Goal: Transaction & Acquisition: Purchase product/service

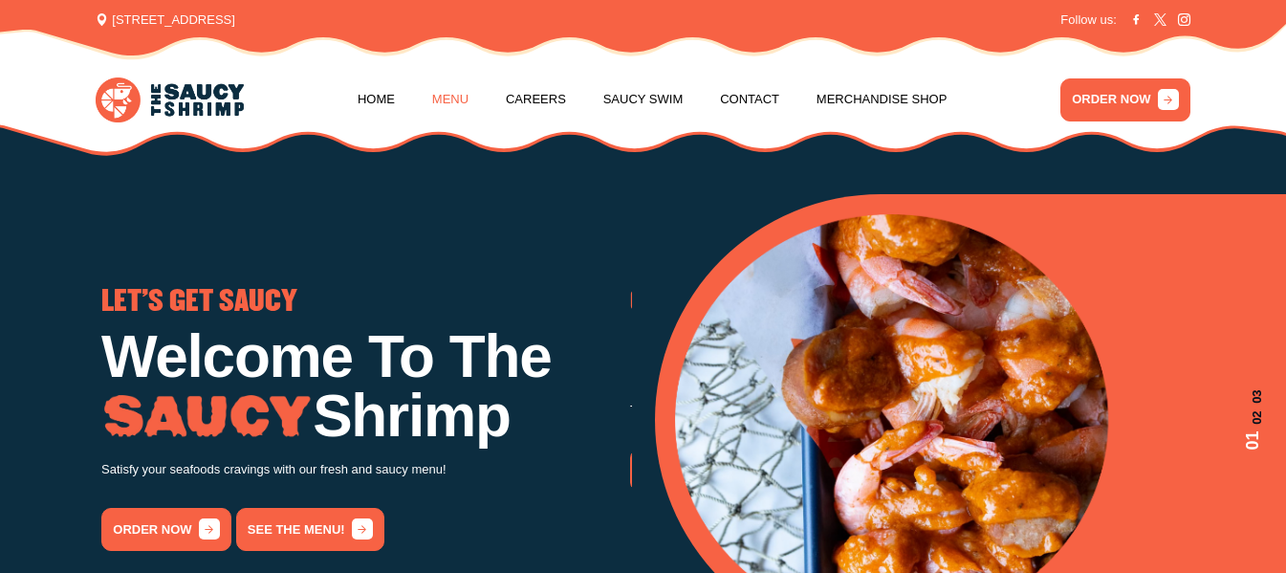
click at [454, 101] on link "Menu" at bounding box center [450, 99] width 36 height 73
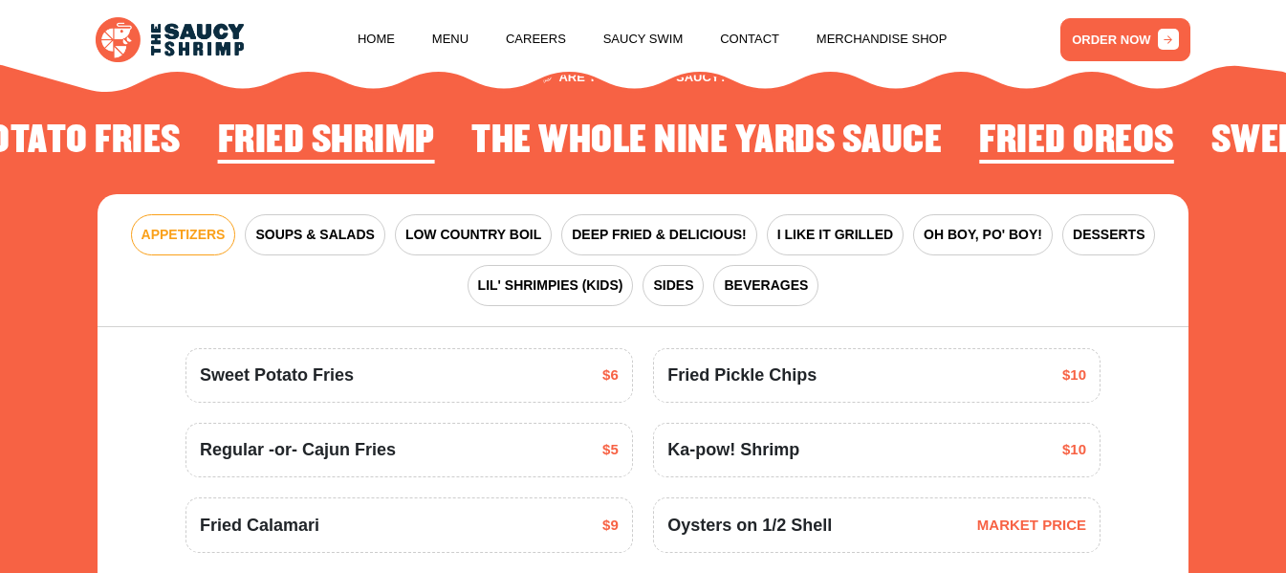
scroll to position [2058, 0]
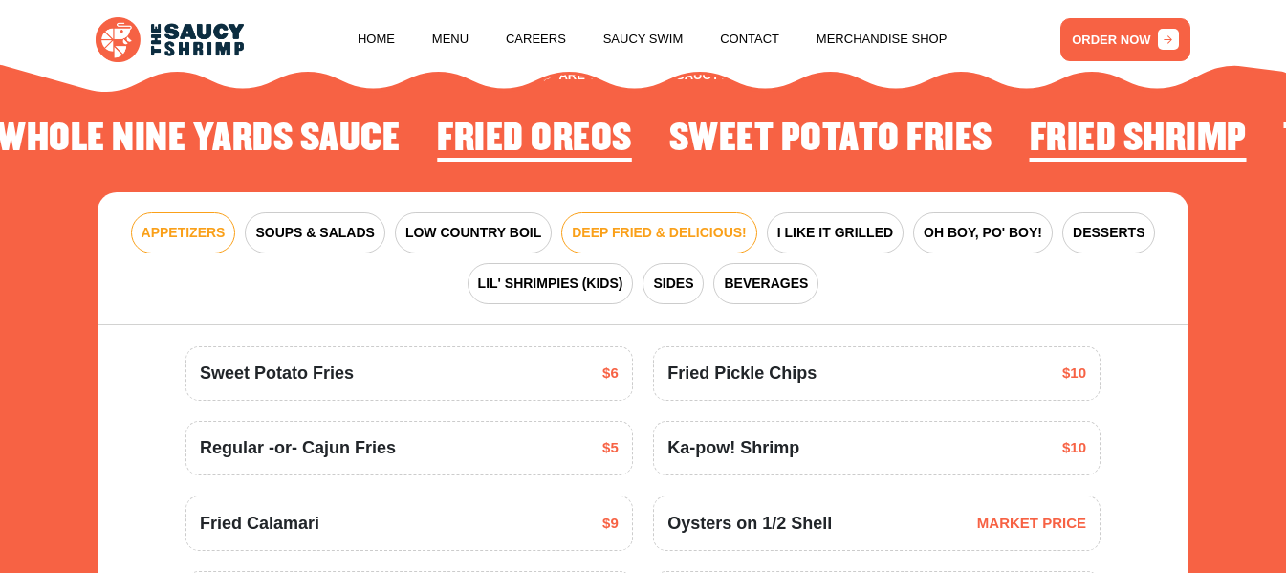
click at [639, 243] on span "DEEP FRIED & DELICIOUS!" at bounding box center [659, 233] width 175 height 20
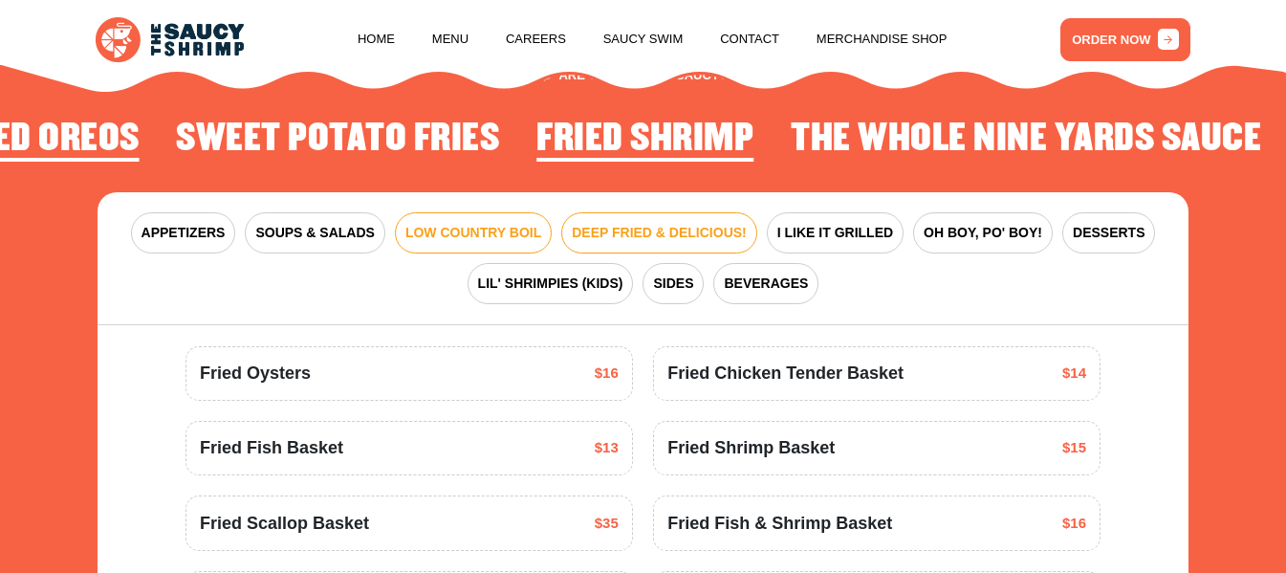
click at [437, 243] on span "LOW COUNTRY BOIL" at bounding box center [474, 233] width 136 height 20
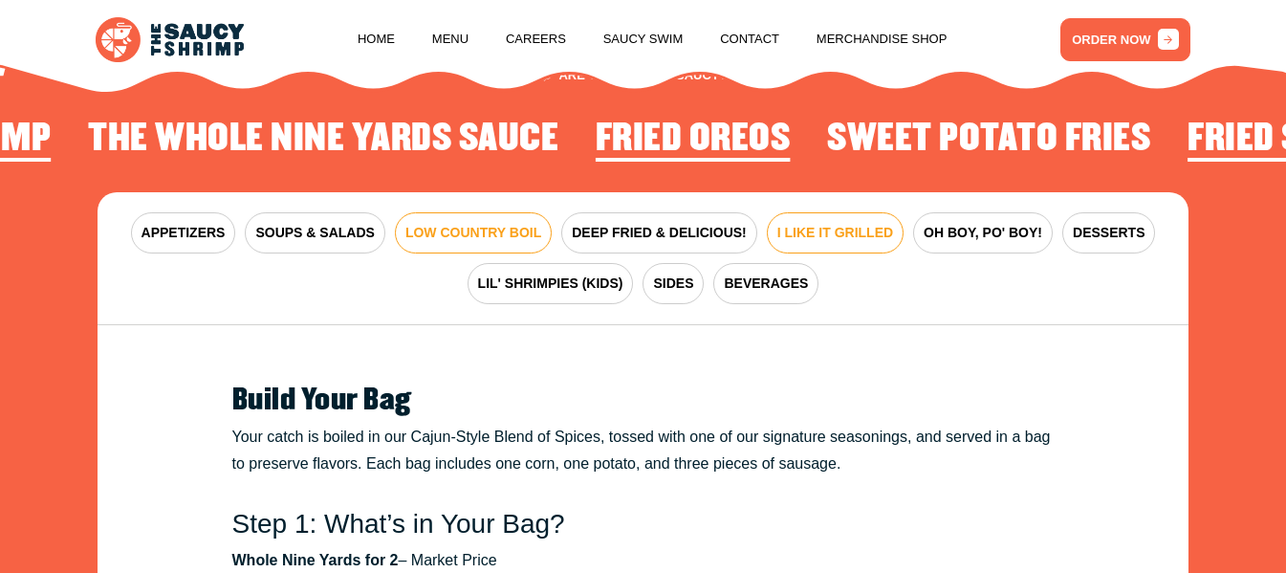
click at [824, 243] on span "I LIKE IT GRILLED" at bounding box center [836, 233] width 116 height 20
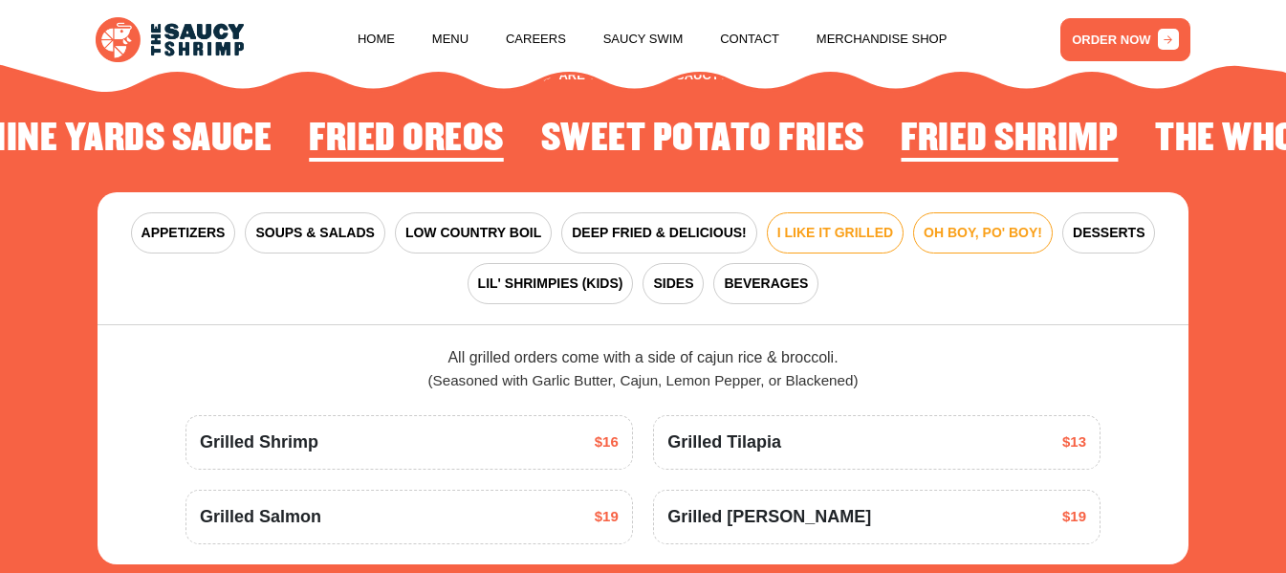
click at [951, 243] on span "OH BOY, PO' BOY!" at bounding box center [983, 233] width 119 height 20
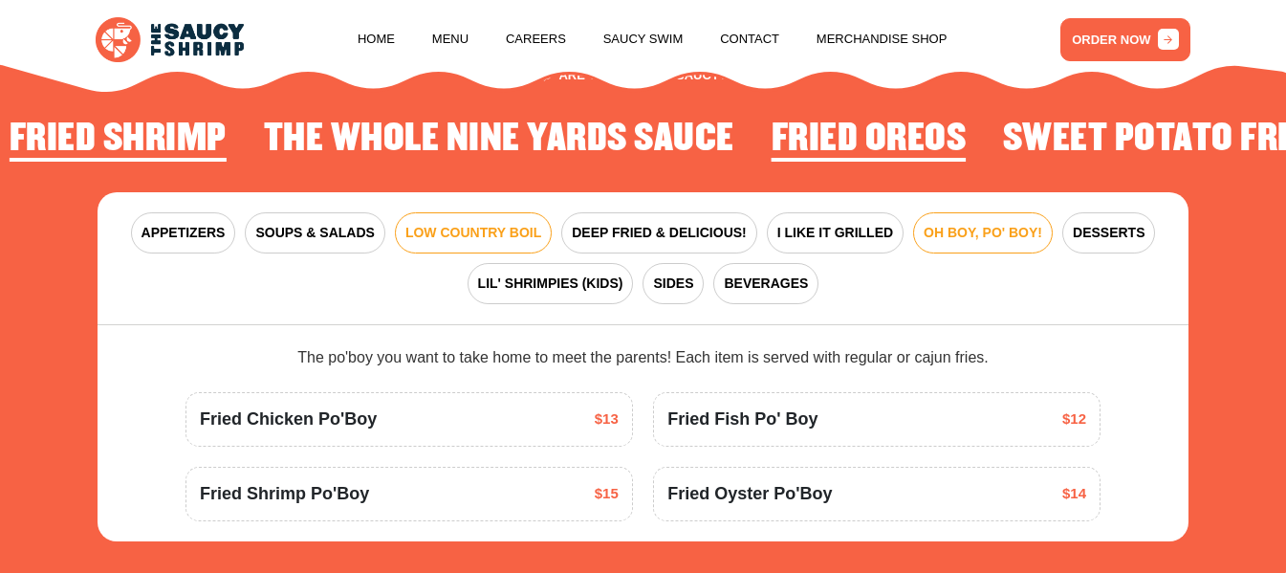
click at [468, 243] on span "LOW COUNTRY BOIL" at bounding box center [474, 233] width 136 height 20
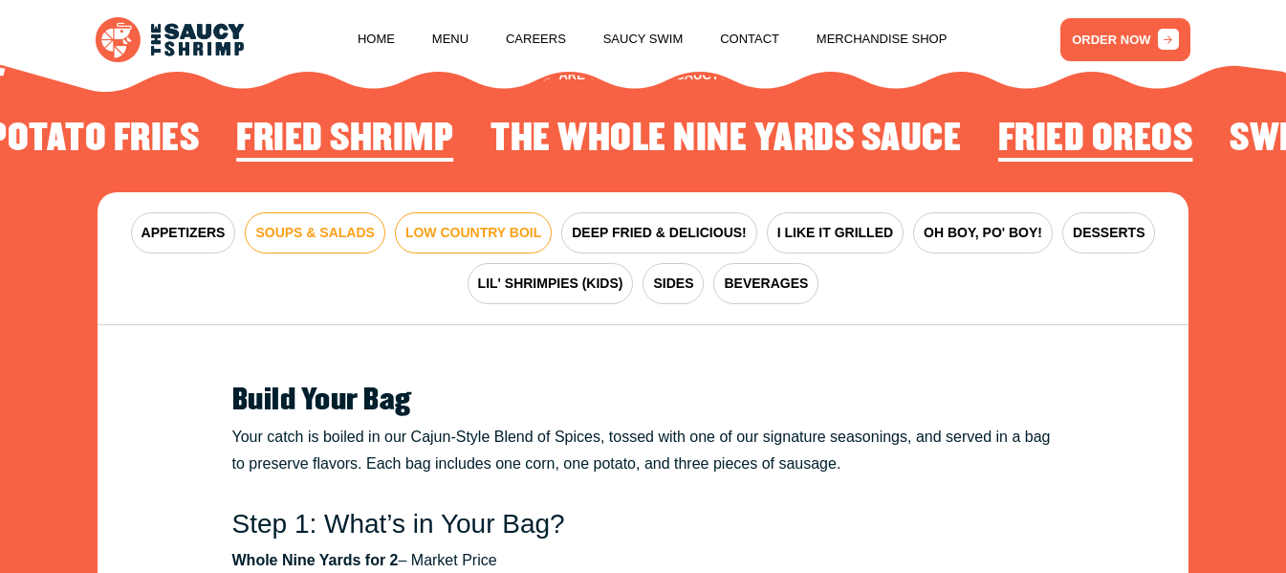
click at [303, 243] on span "SOUPS & SALADS" at bounding box center [314, 233] width 119 height 20
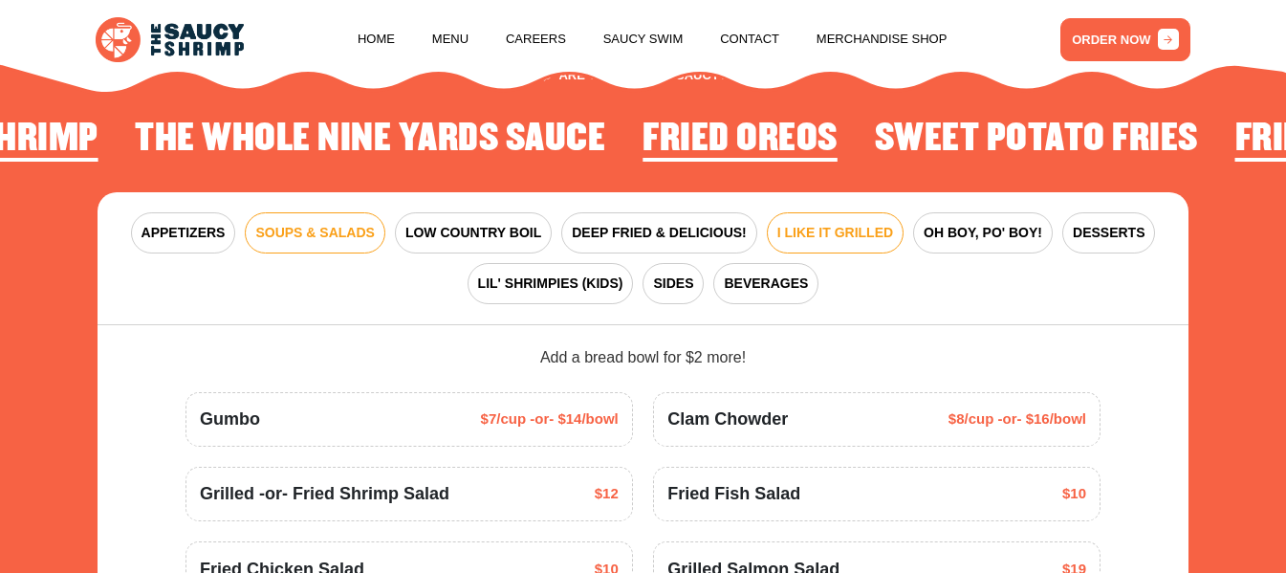
click at [815, 243] on span "I LIKE IT GRILLED" at bounding box center [836, 233] width 116 height 20
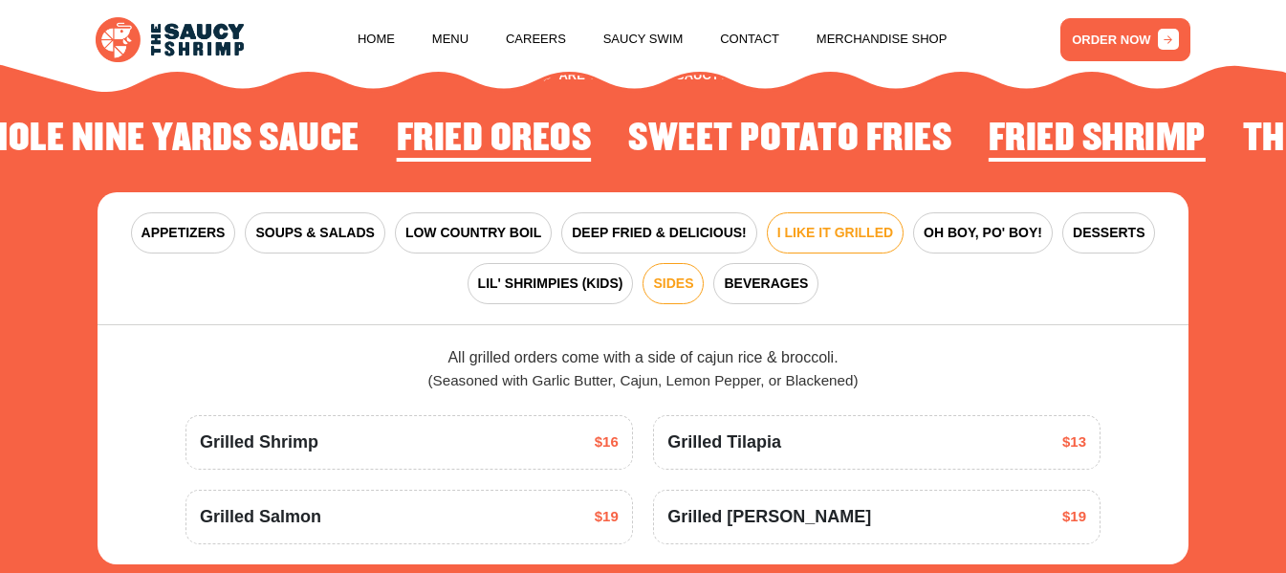
click at [666, 294] on span "SIDES" at bounding box center [673, 284] width 40 height 20
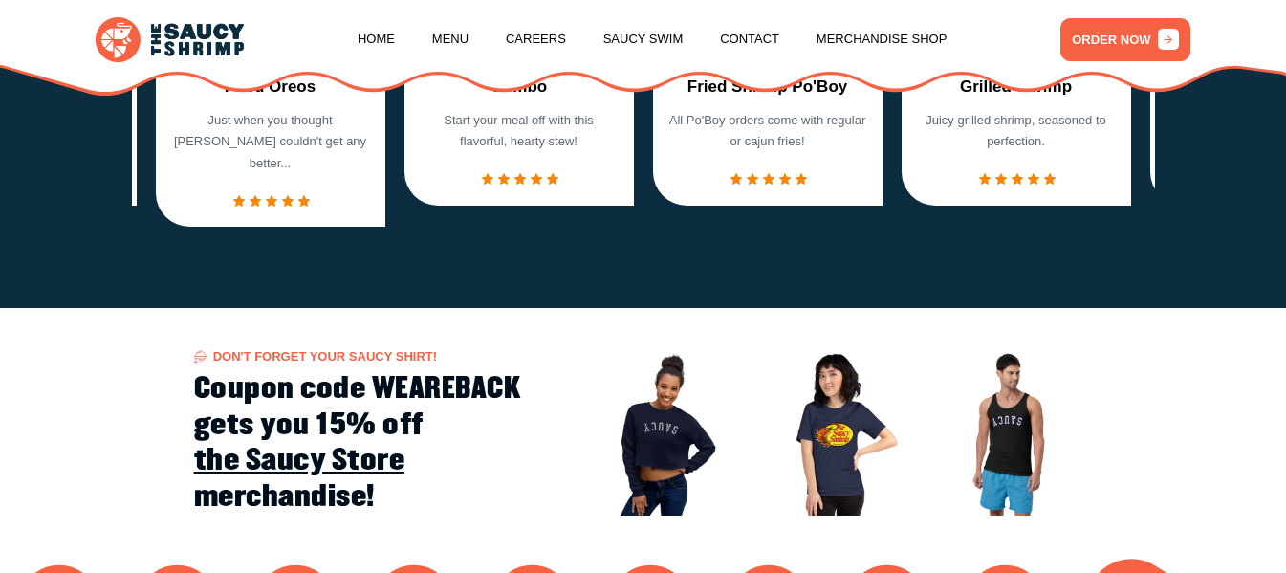
scroll to position [1197, 0]
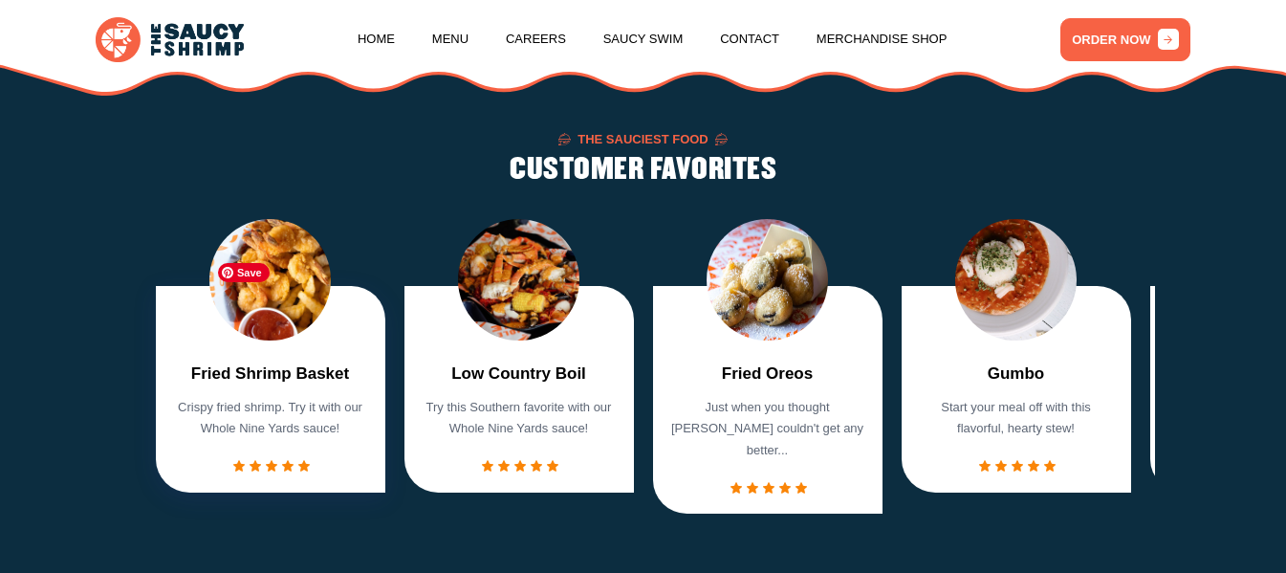
click at [243, 298] on img "1 / 7" at bounding box center [269, 279] width 121 height 121
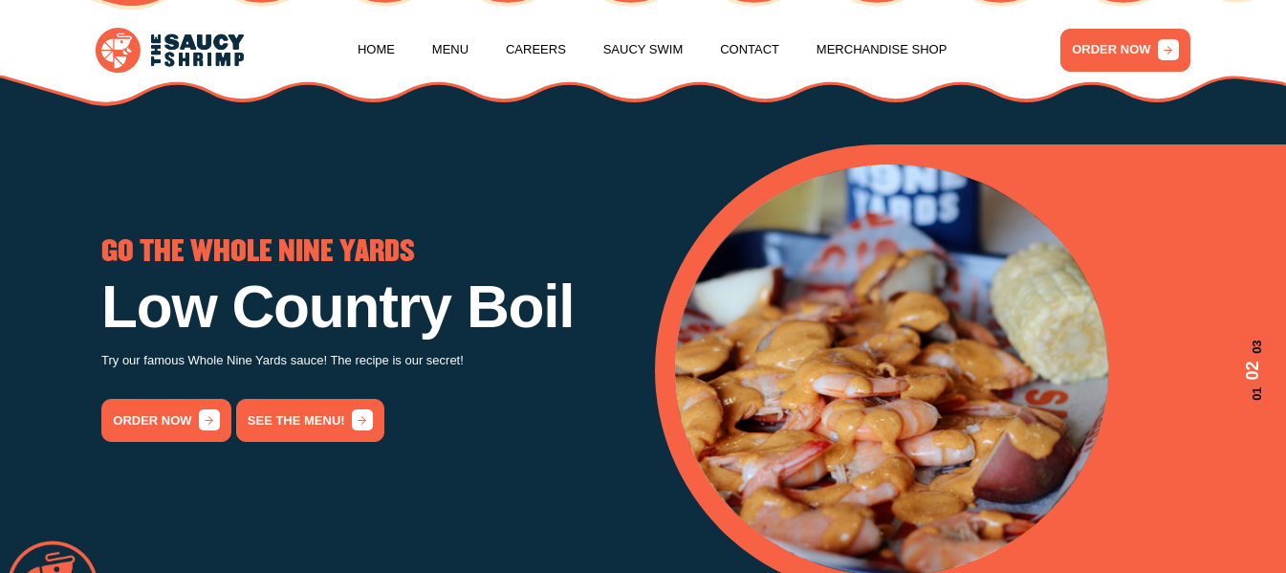
scroll to position [0, 0]
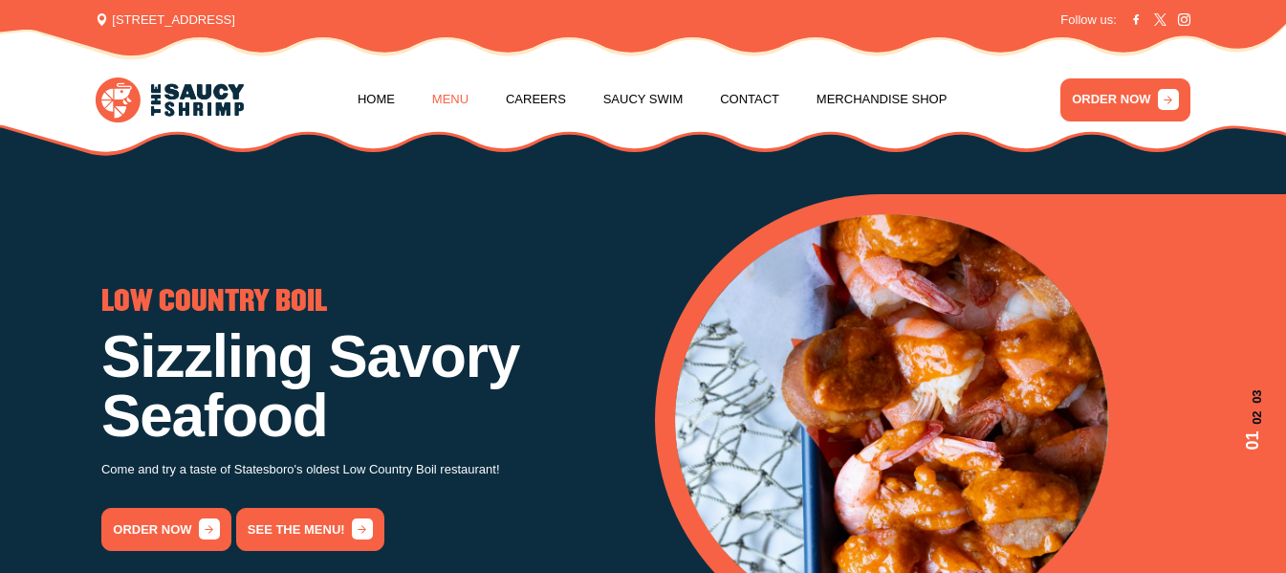
click at [451, 95] on link "Menu" at bounding box center [450, 99] width 36 height 73
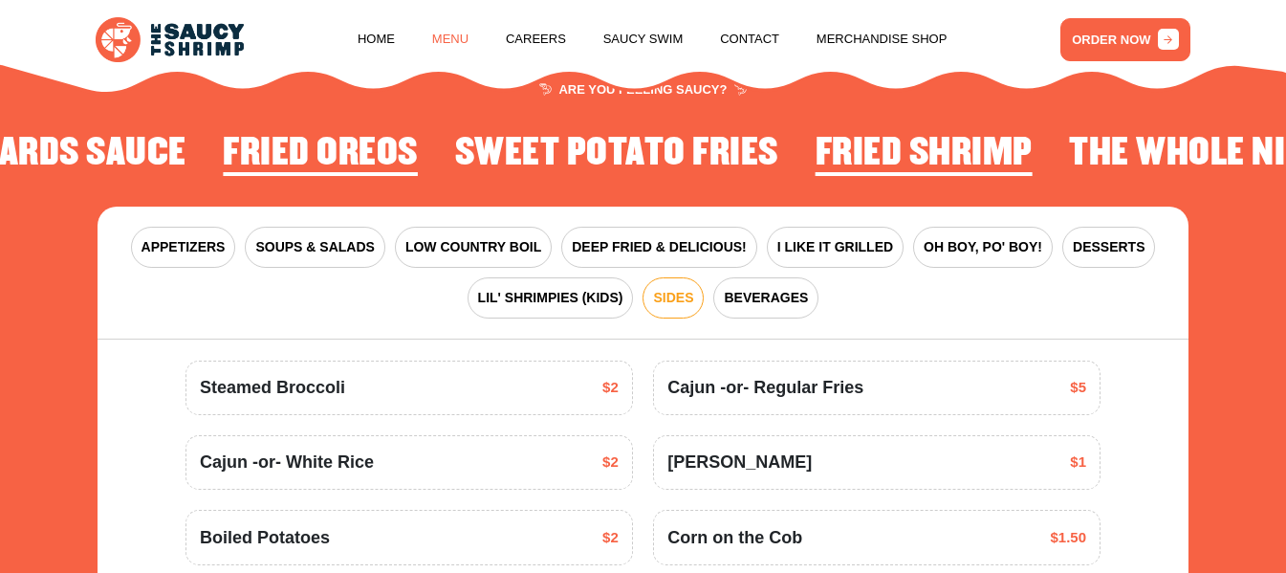
scroll to position [2058, 0]
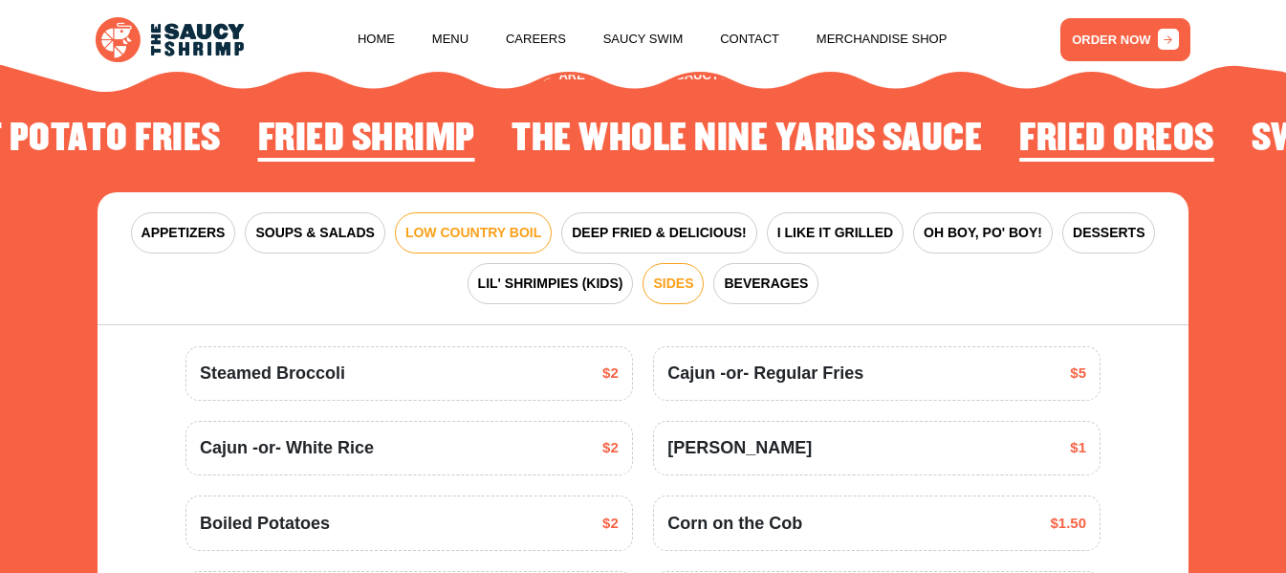
click at [463, 243] on span "LOW COUNTRY BOIL" at bounding box center [474, 233] width 136 height 20
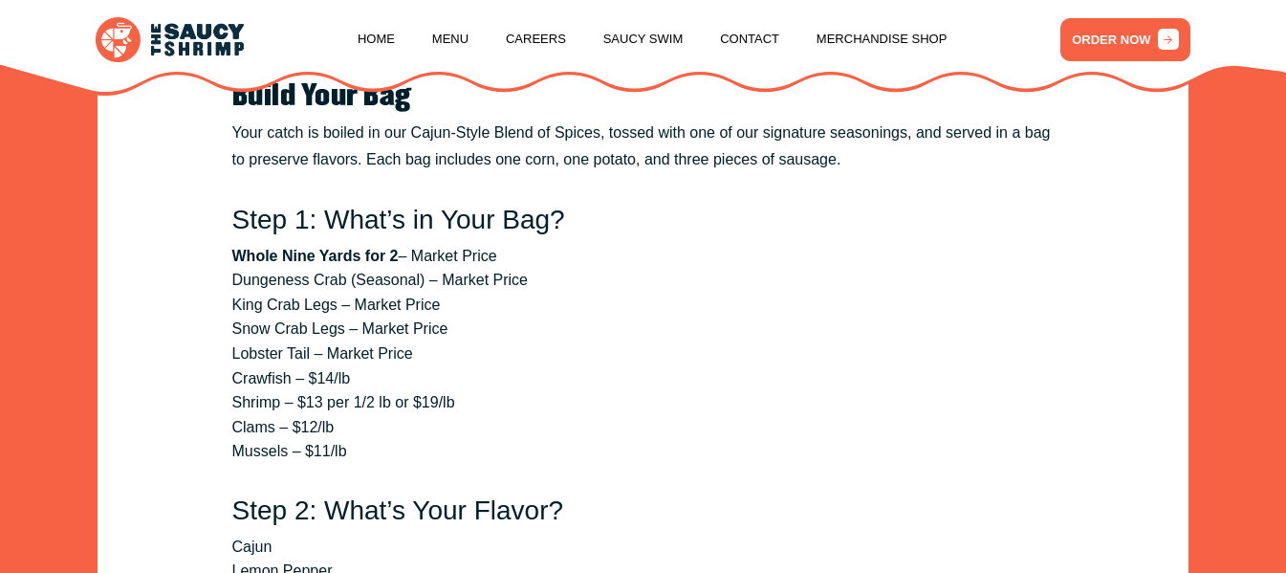
scroll to position [2345, 0]
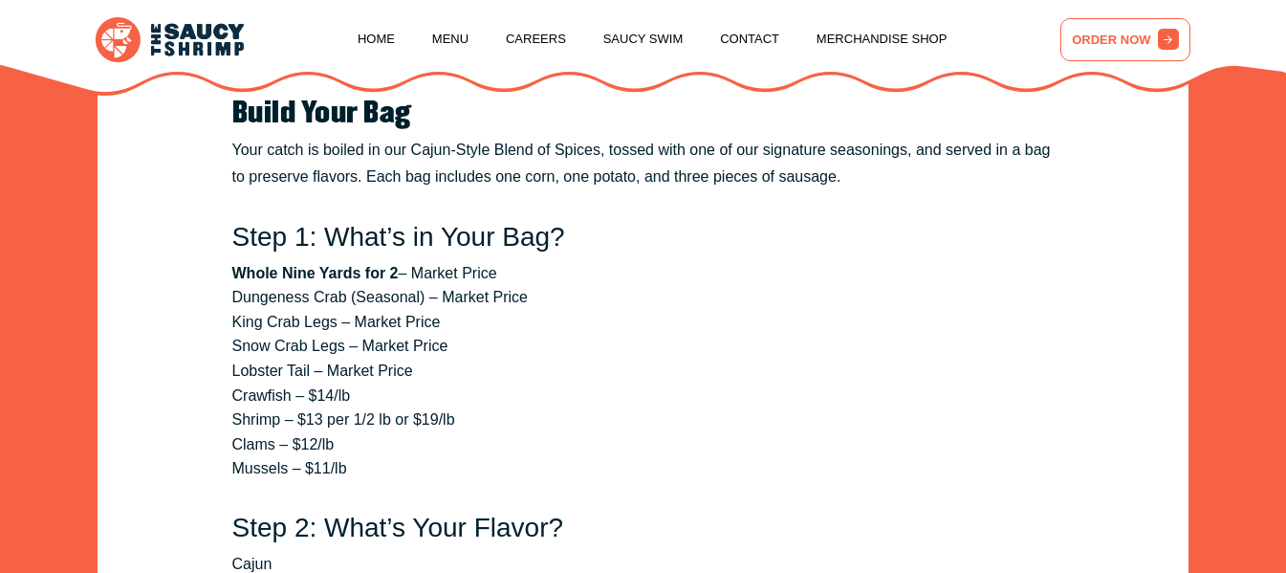
click at [1100, 37] on link "ORDER NOW" at bounding box center [1126, 39] width 130 height 43
